Goal: Task Accomplishment & Management: Complete application form

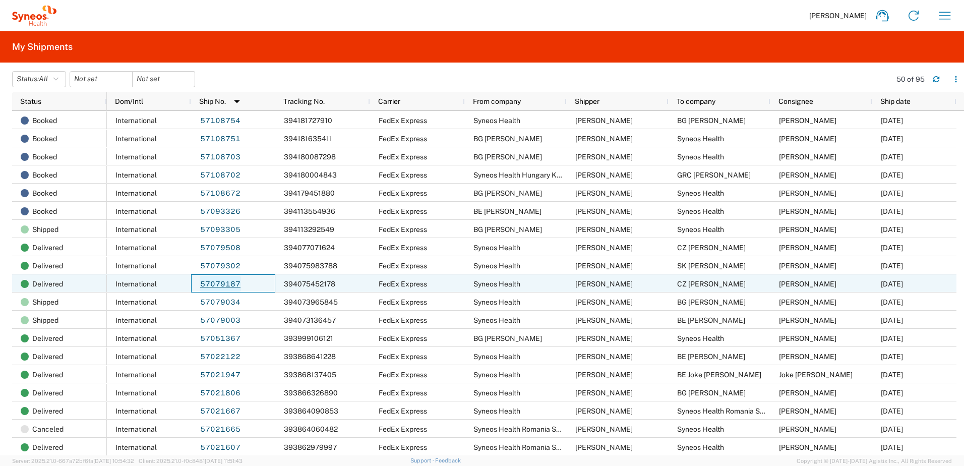
click at [222, 282] on link "57079187" at bounding box center [220, 284] width 41 height 16
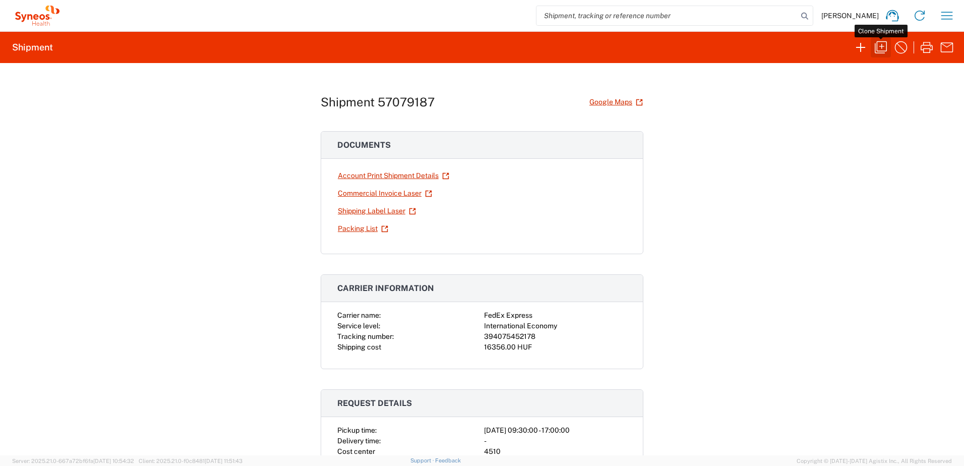
click at [882, 45] on icon "button" at bounding box center [881, 47] width 16 height 16
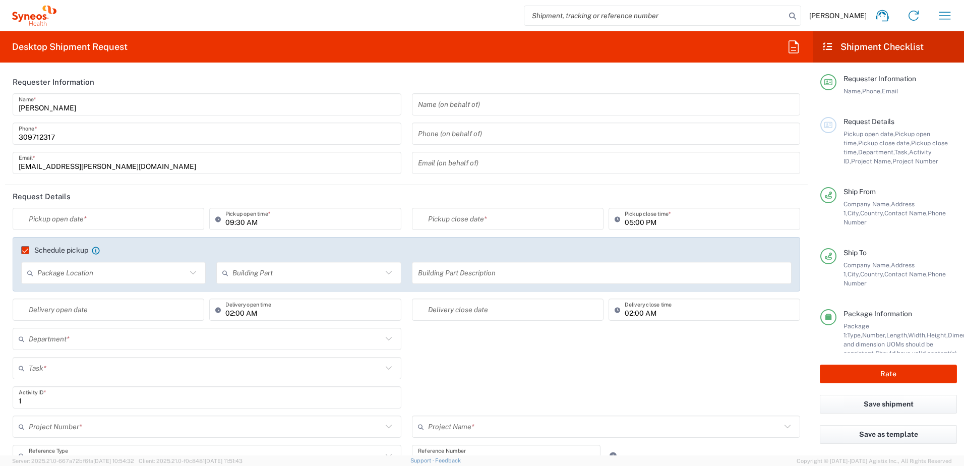
type input "Task"
type input "Czechia"
type input "Your Packaging"
type input "Delivery Duty Paid"
type input "**6183 DEPARTMENTAL EXPENSE"
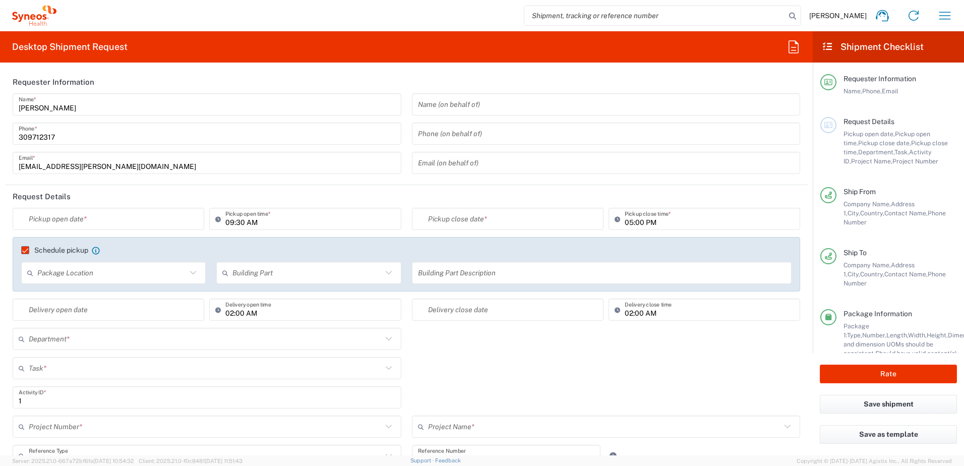
type input "[GEOGRAPHIC_DATA]"
click at [86, 217] on input "text" at bounding box center [111, 219] width 164 height 18
type input "Syneos Health Hungary Kft."
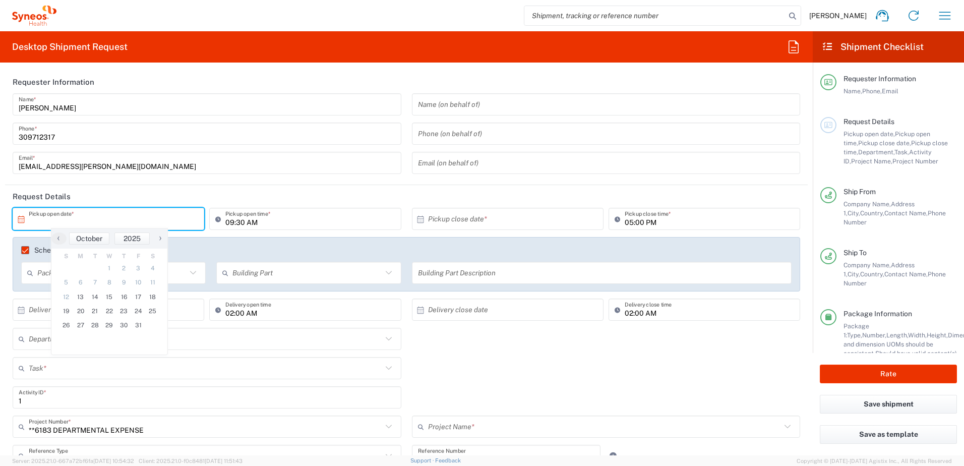
type input "6183"
type input "4510"
click at [109, 297] on span "15" at bounding box center [109, 297] width 15 height 14
type input "[DATE]"
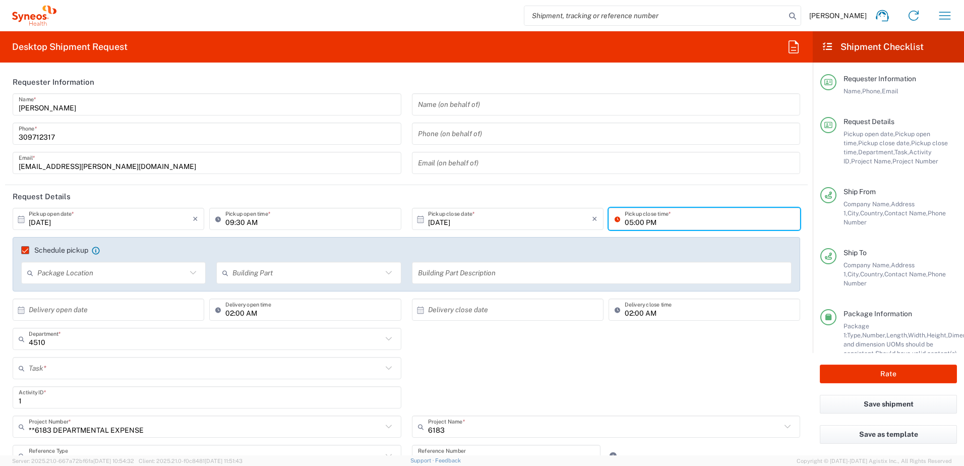
click at [625, 221] on input "05:00 PM" at bounding box center [709, 219] width 169 height 18
type input "04:00 PM"
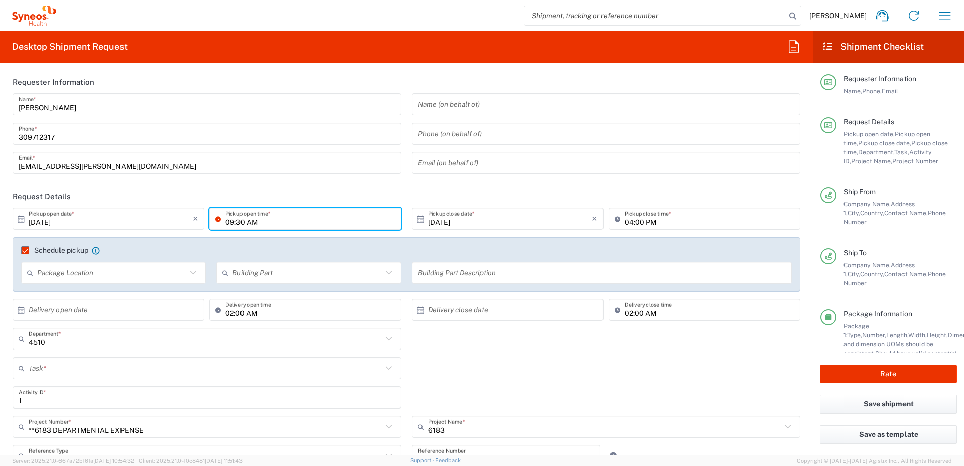
click at [225, 225] on input "09:30 AM" at bounding box center [309, 219] width 169 height 18
type input "08:30 AM"
click at [402, 194] on header "Request Details" at bounding box center [406, 196] width 803 height 23
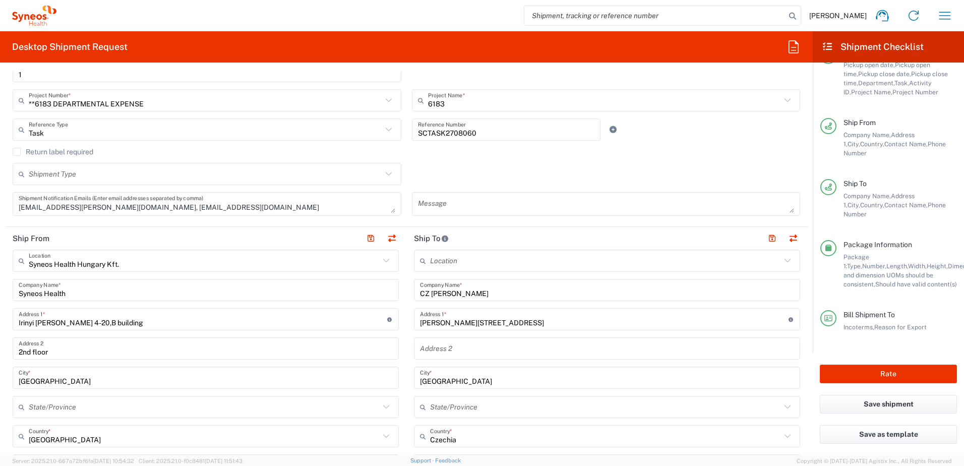
scroll to position [336, 0]
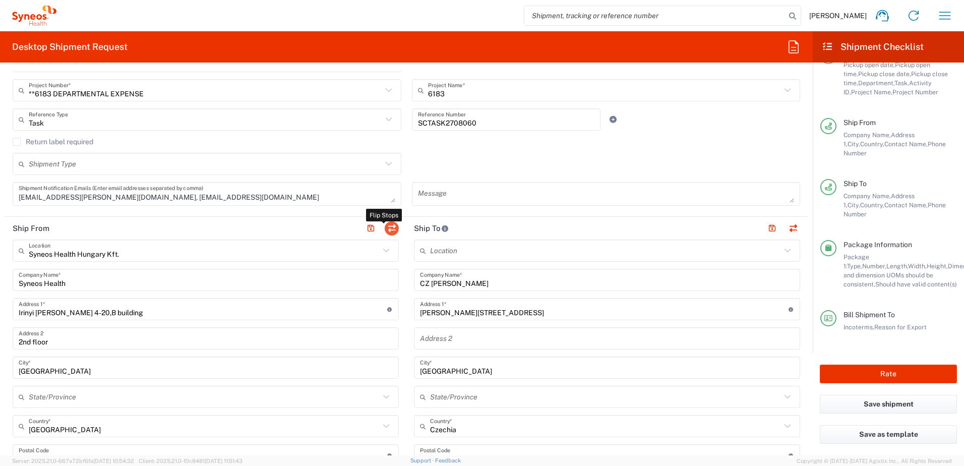
click at [390, 226] on button "button" at bounding box center [392, 228] width 14 height 14
type input "CZ [PERSON_NAME]"
type input "[PERSON_NAME][STREET_ADDRESS]"
type input "[GEOGRAPHIC_DATA]"
type input "Czechia"
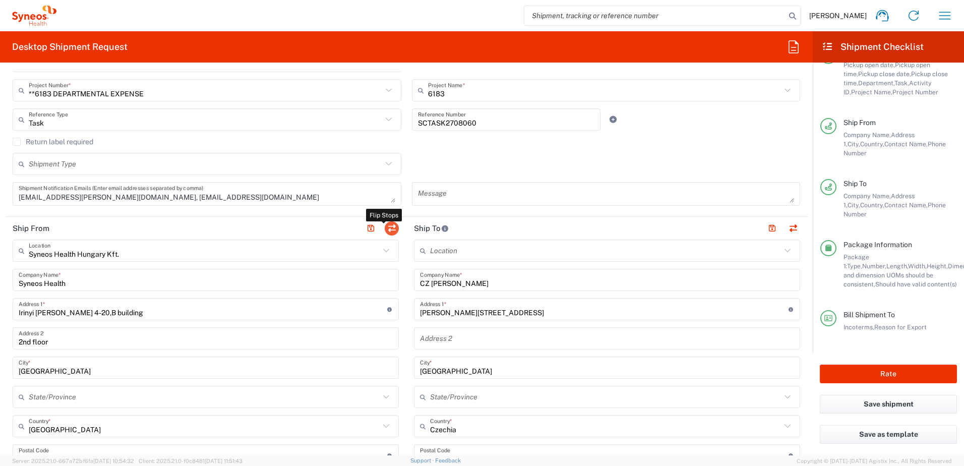
type input "18600"
type input "[PERSON_NAME]"
type input "420608693366"
type input "Syneos Health Hungary Kft."
type input "Syneos Health"
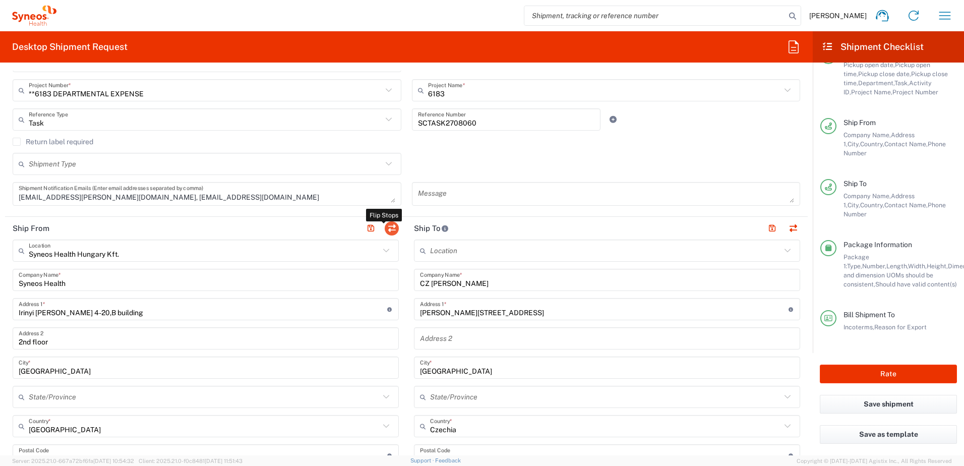
type input "Irinyi [PERSON_NAME] 4-20,B building"
type input "2nd floor"
type input "[GEOGRAPHIC_DATA]"
type input "1117"
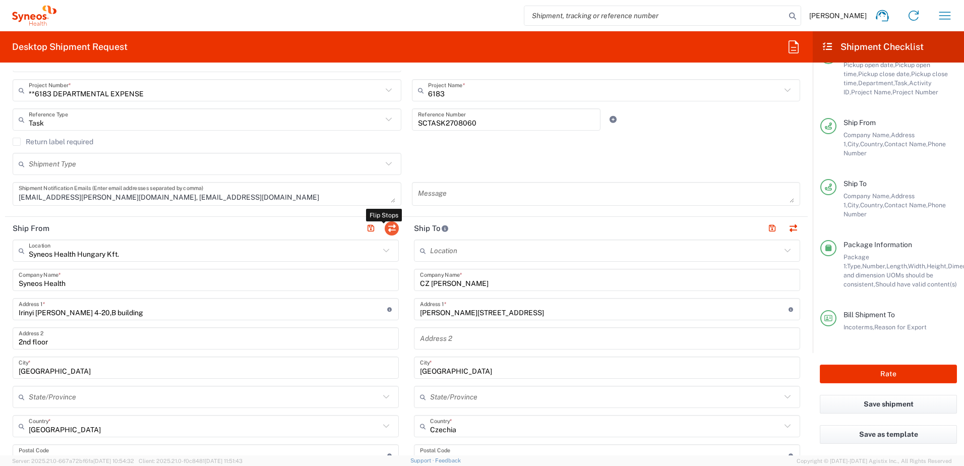
type input "[PERSON_NAME]"
type input "309712317"
type input "[EMAIL_ADDRESS][PERSON_NAME][DOMAIN_NAME]"
type input "Sender/Shipper"
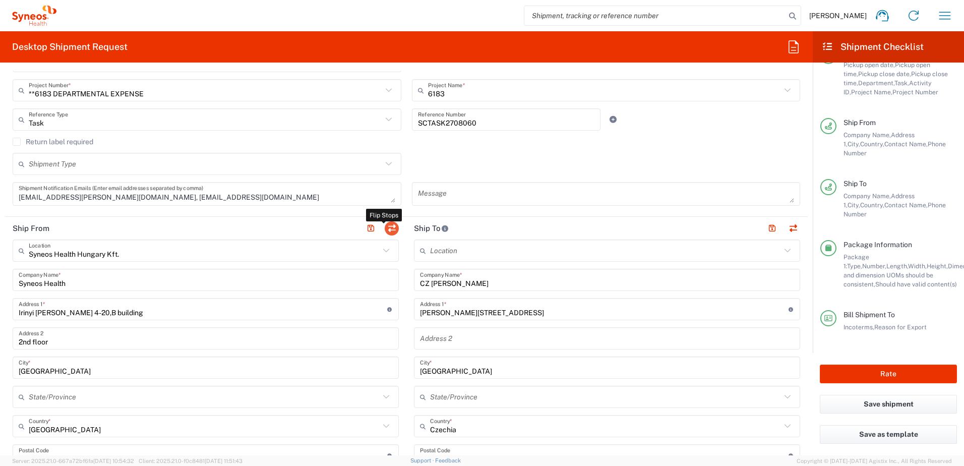
type input "Delivery Duty Paid"
type input "TIN"
type input "26186152"
type input "CZ 26186152"
type input "EORI"
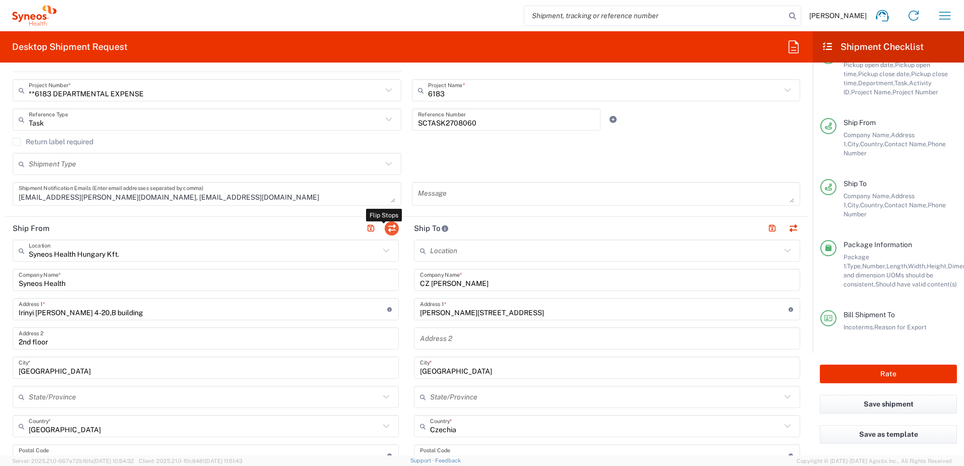
type input "CZ26186152"
type input "HU 24901833"
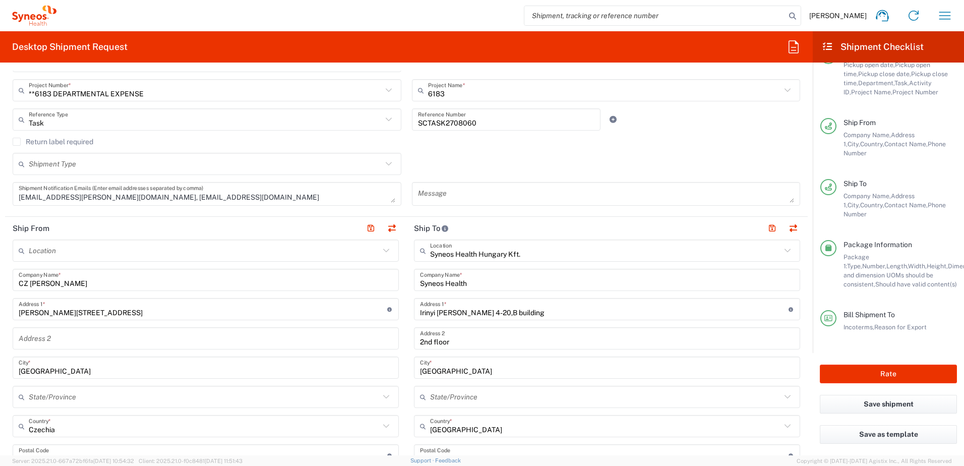
scroll to position [504, 0]
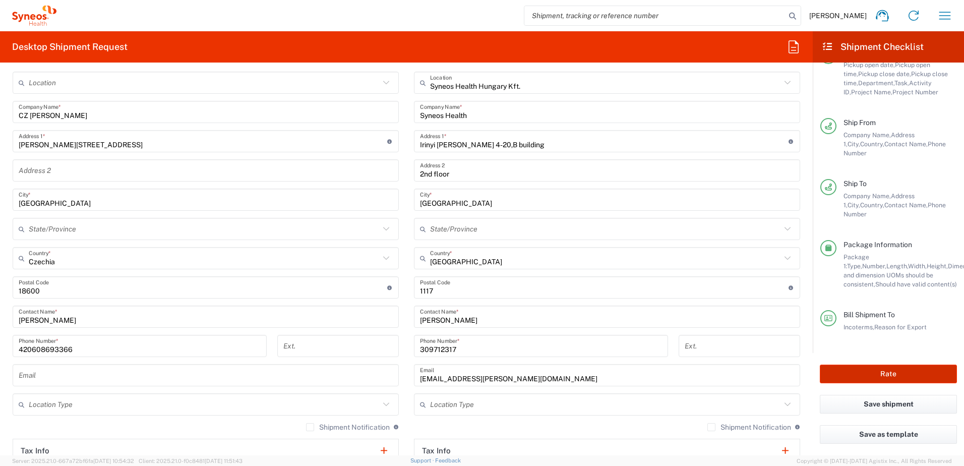
click at [886, 375] on button "Rate" at bounding box center [888, 373] width 137 height 19
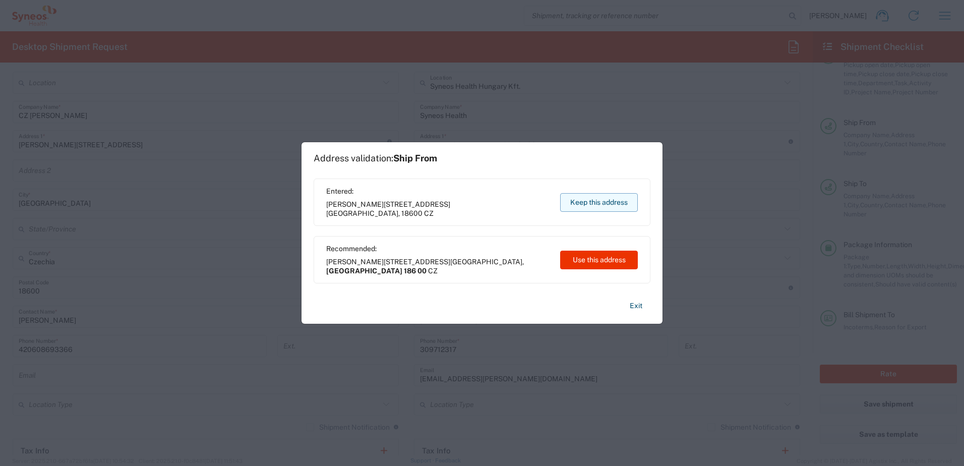
click at [611, 197] on button "Keep this address" at bounding box center [599, 202] width 78 height 19
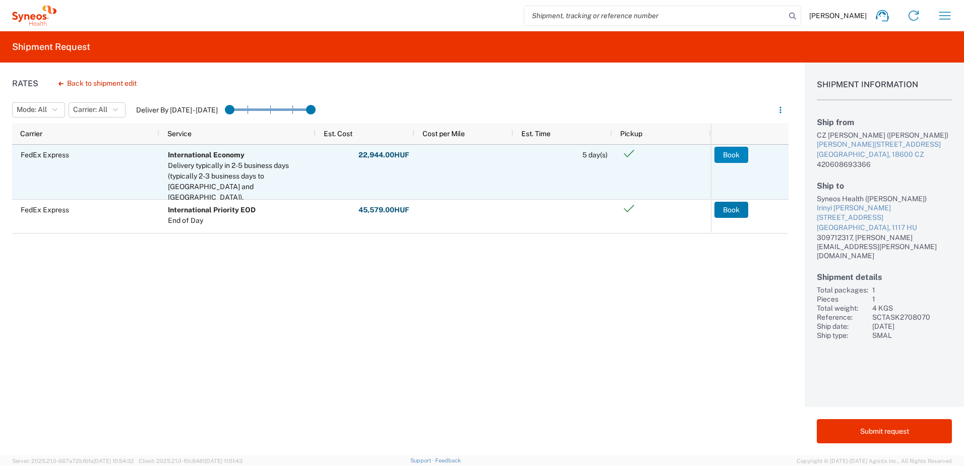
click at [727, 153] on button "Book" at bounding box center [731, 155] width 34 height 16
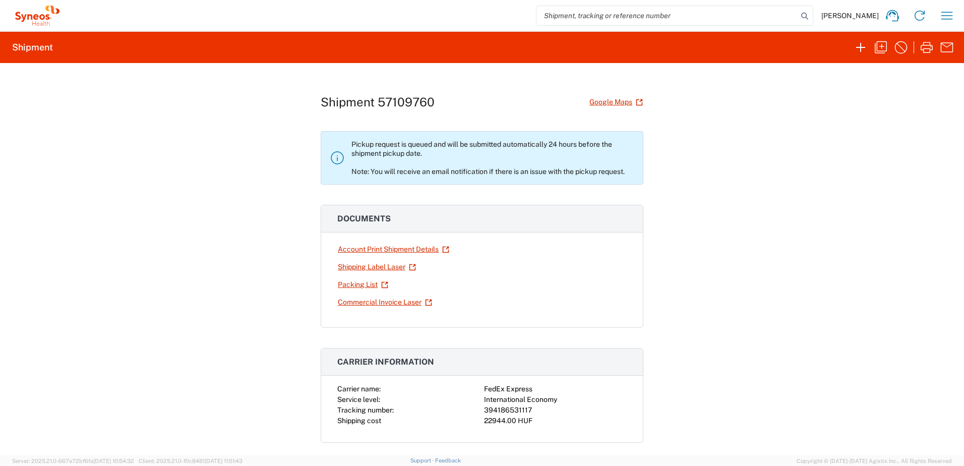
click at [113, 109] on div "Shipment 57109760 Google Maps Pickup request is queued and will be submitted au…" at bounding box center [482, 259] width 964 height 392
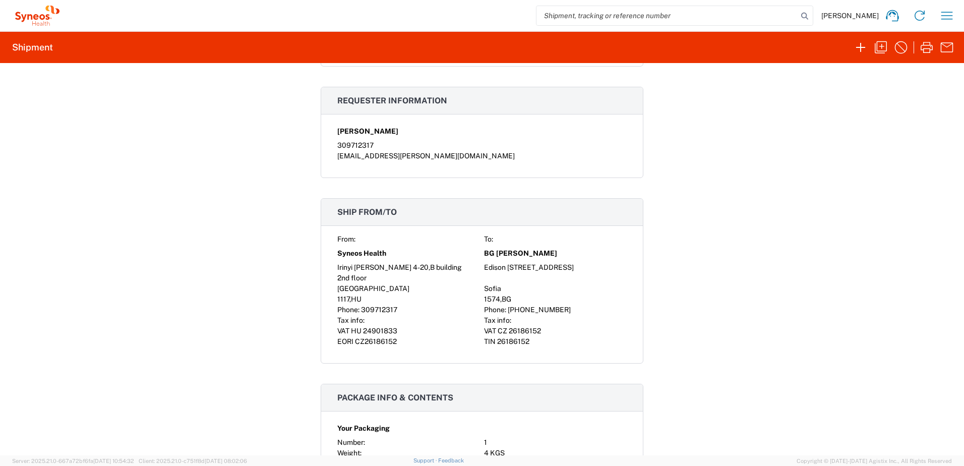
scroll to position [168, 0]
